Goal: Information Seeking & Learning: Learn about a topic

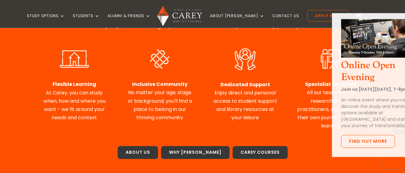
scroll to position [312, 0]
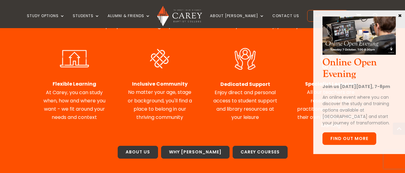
click at [354, 145] on link "Find out more" at bounding box center [349, 138] width 54 height 13
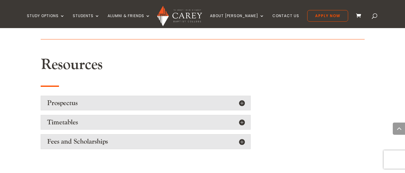
scroll to position [810, 0]
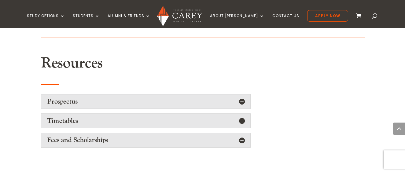
click at [244, 136] on h5 "Fees and Scholarships" at bounding box center [145, 140] width 197 height 8
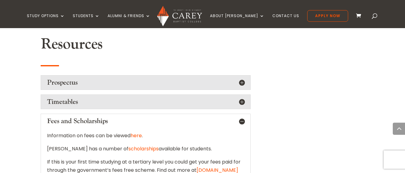
scroll to position [841, 0]
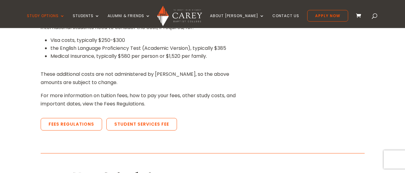
scroll to position [249, 0]
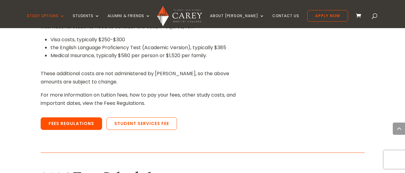
click at [47, 122] on link "Fees Regulations" at bounding box center [71, 123] width 61 height 13
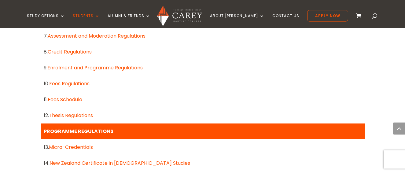
scroll to position [467, 0]
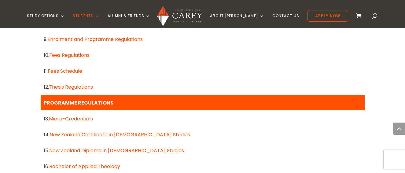
click at [63, 70] on link "Fees Schedule" at bounding box center [65, 71] width 35 height 7
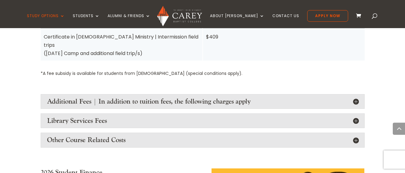
scroll to position [779, 0]
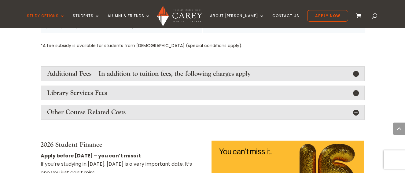
click at [277, 70] on h4 "Additional Fees | In addition to tuition fees, the following charges apply" at bounding box center [202, 74] width 311 height 8
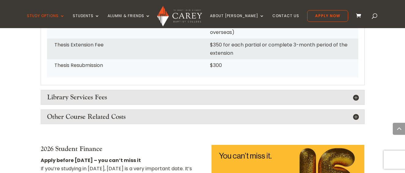
scroll to position [1028, 0]
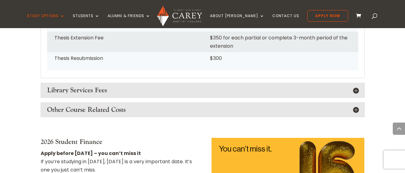
click at [147, 86] on h4 "Library Services Fees" at bounding box center [202, 90] width 311 height 8
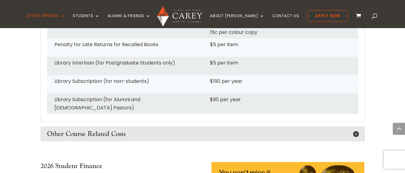
scroll to position [1122, 0]
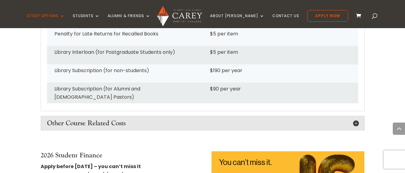
click at [178, 119] on h4 "Other Course Related Costs" at bounding box center [202, 123] width 311 height 8
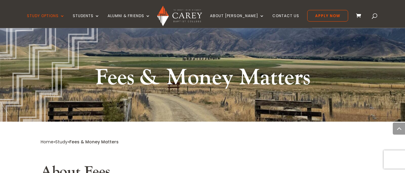
scroll to position [0, 0]
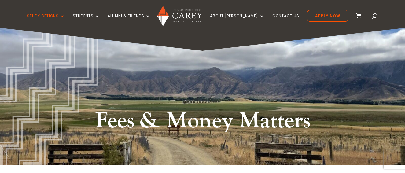
click at [192, 14] on img at bounding box center [179, 16] width 45 height 20
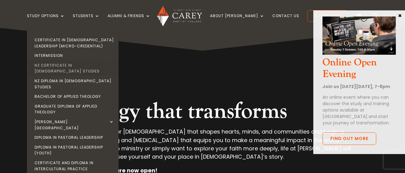
click at [79, 64] on link "NZ Certificate in [DEMOGRAPHIC_DATA] Studies" at bounding box center [74, 68] width 92 height 16
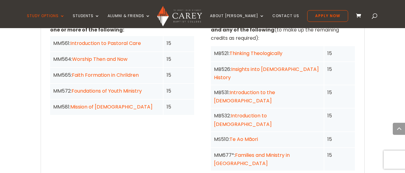
scroll to position [592, 0]
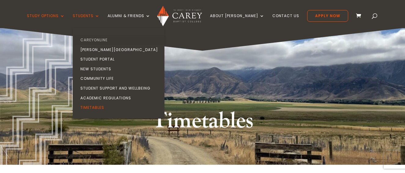
click at [111, 39] on link "CareyOnline" at bounding box center [120, 40] width 92 height 10
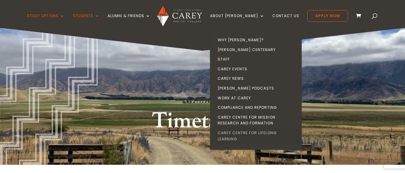
click at [241, 134] on link "Carey Centre for Lifelong Learning" at bounding box center [257, 136] width 92 height 16
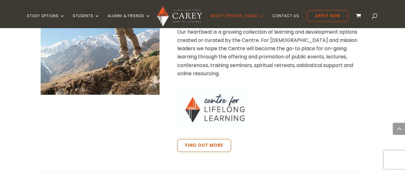
scroll to position [289, 0]
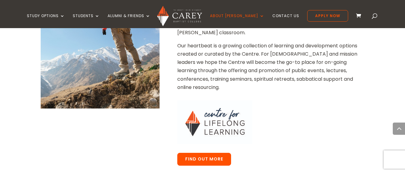
click at [200, 153] on link "Find out more" at bounding box center [204, 159] width 54 height 13
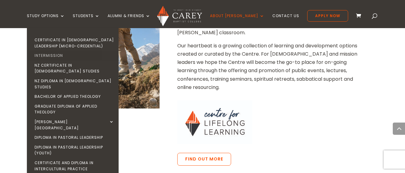
click at [68, 54] on link "Intermission" at bounding box center [74, 56] width 92 height 10
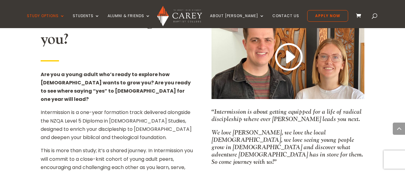
scroll to position [374, 0]
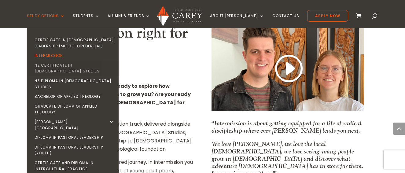
click at [71, 64] on link "NZ Certificate in [DEMOGRAPHIC_DATA] Studies" at bounding box center [74, 68] width 92 height 16
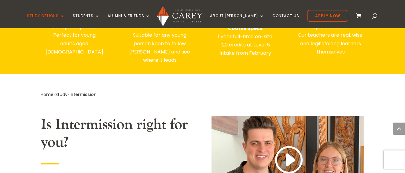
scroll to position [280, 0]
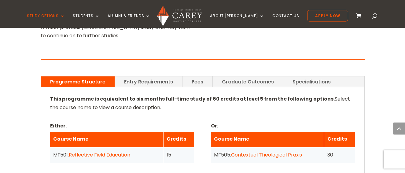
scroll to position [436, 0]
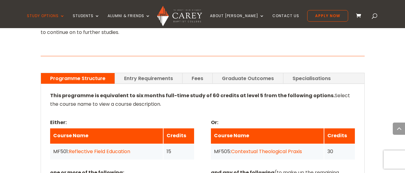
click at [197, 73] on link "Fees" at bounding box center [197, 78] width 30 height 11
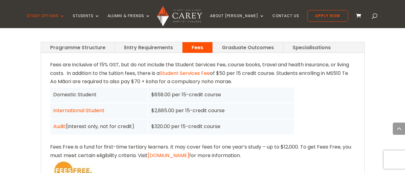
scroll to position [467, 0]
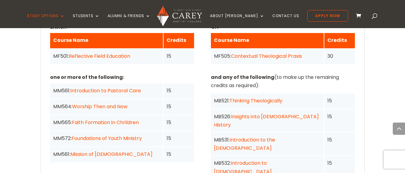
scroll to position [500, 0]
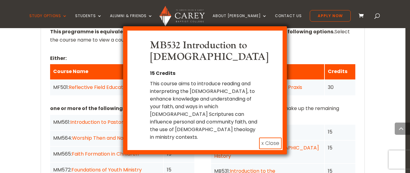
click at [273, 137] on button "x Close" at bounding box center [270, 143] width 23 height 12
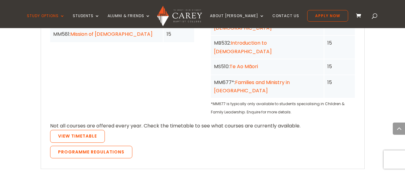
scroll to position [656, 0]
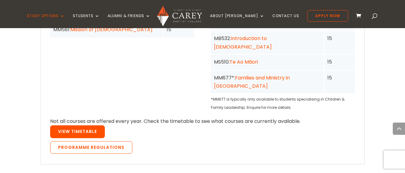
click at [81, 125] on link "View Timetable" at bounding box center [77, 131] width 55 height 13
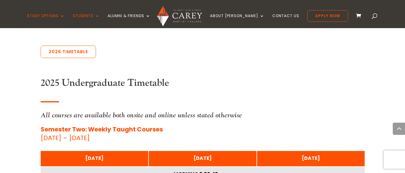
scroll to position [280, 0]
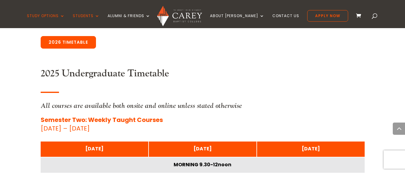
click at [73, 44] on link "2026 Timetable" at bounding box center [68, 42] width 55 height 13
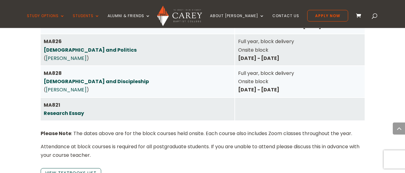
scroll to position [1293, 0]
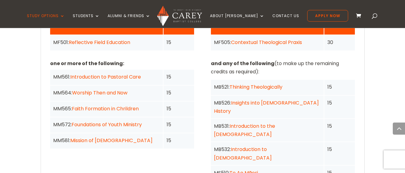
scroll to position [534, 0]
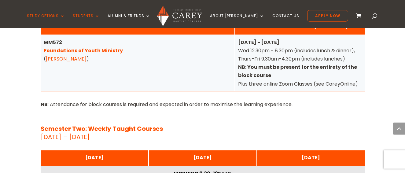
scroll to position [1870, 0]
